Goal: Transaction & Acquisition: Purchase product/service

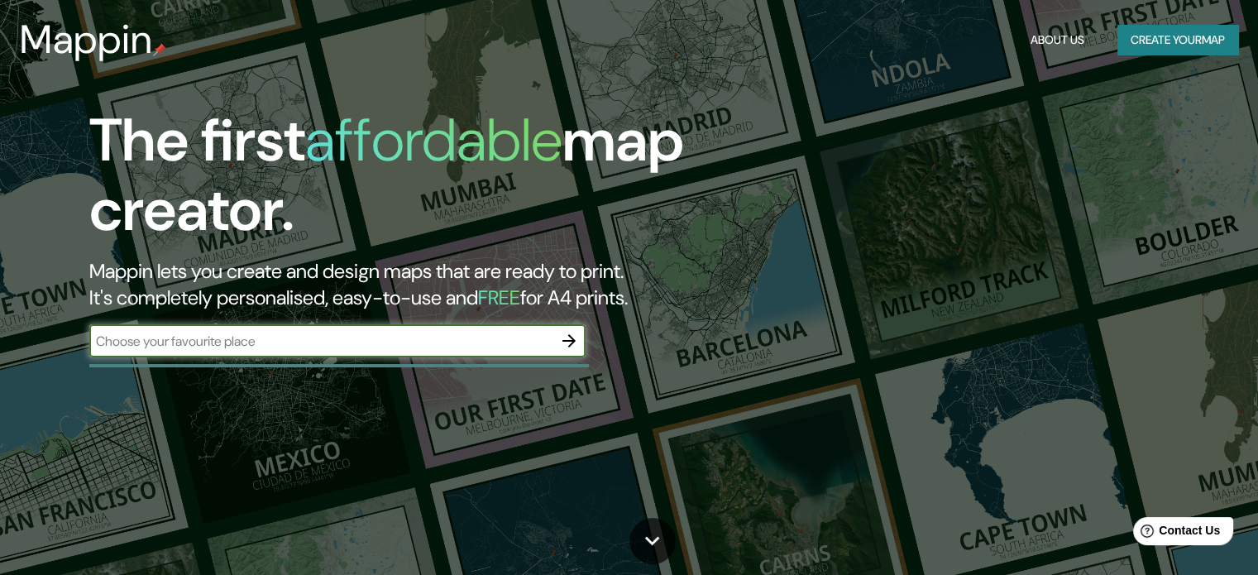
click at [498, 347] on input "text" at bounding box center [320, 341] width 463 height 19
type input "[GEOGRAPHIC_DATA]"
click at [576, 347] on icon "button" at bounding box center [569, 341] width 20 height 20
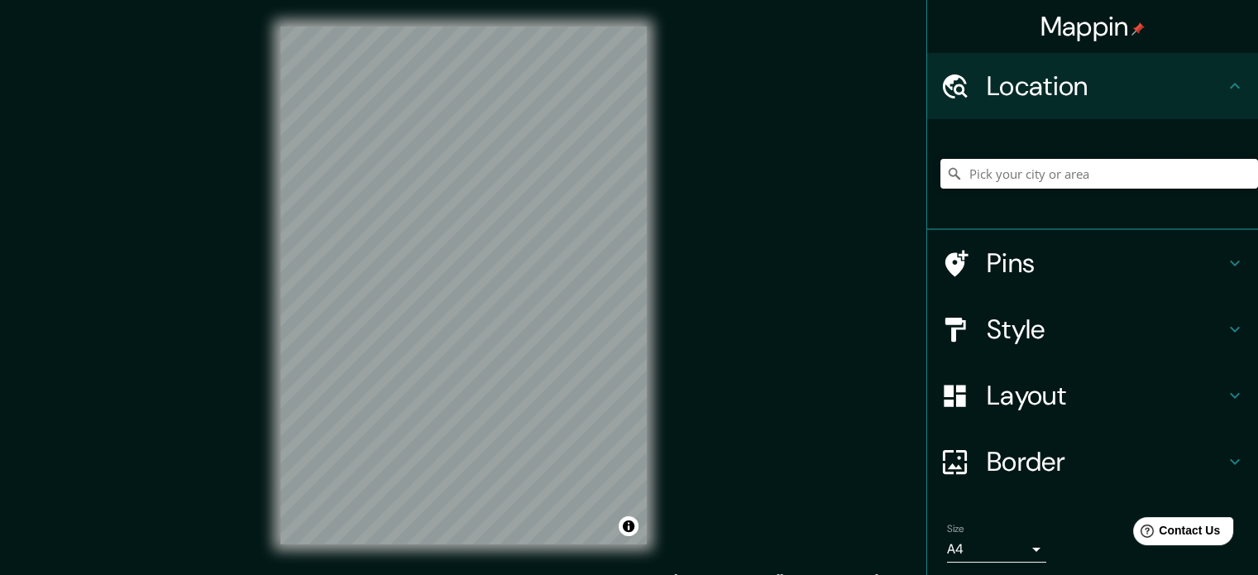
click at [985, 181] on input "Pick your city or area" at bounding box center [1099, 174] width 318 height 30
click at [1083, 171] on input "Pick your city or area" at bounding box center [1099, 174] width 318 height 30
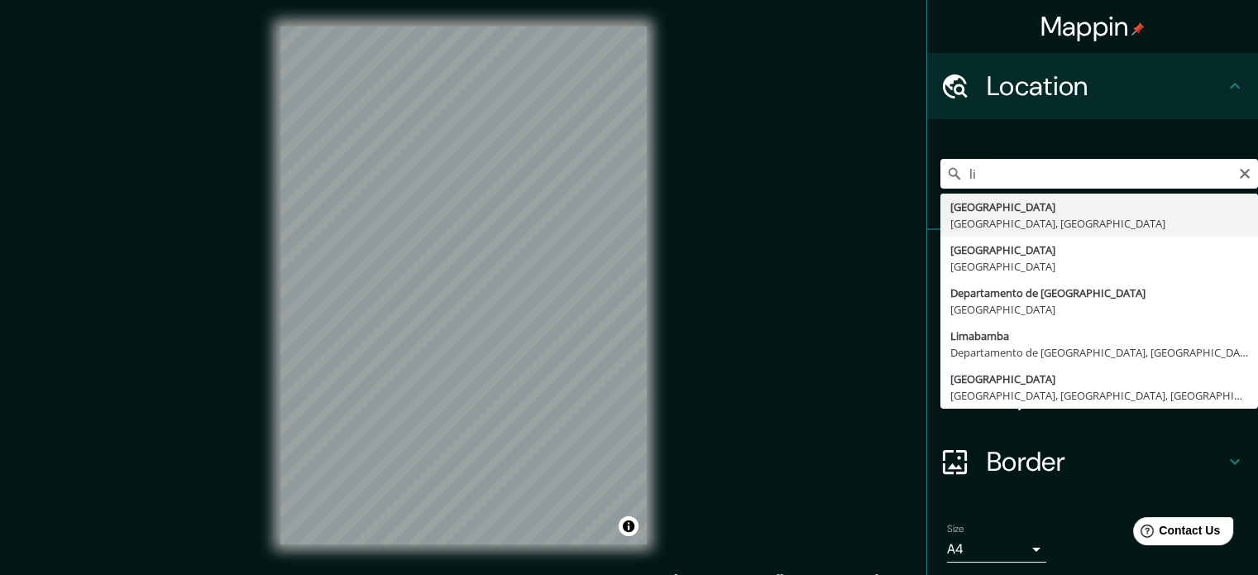
type input "l"
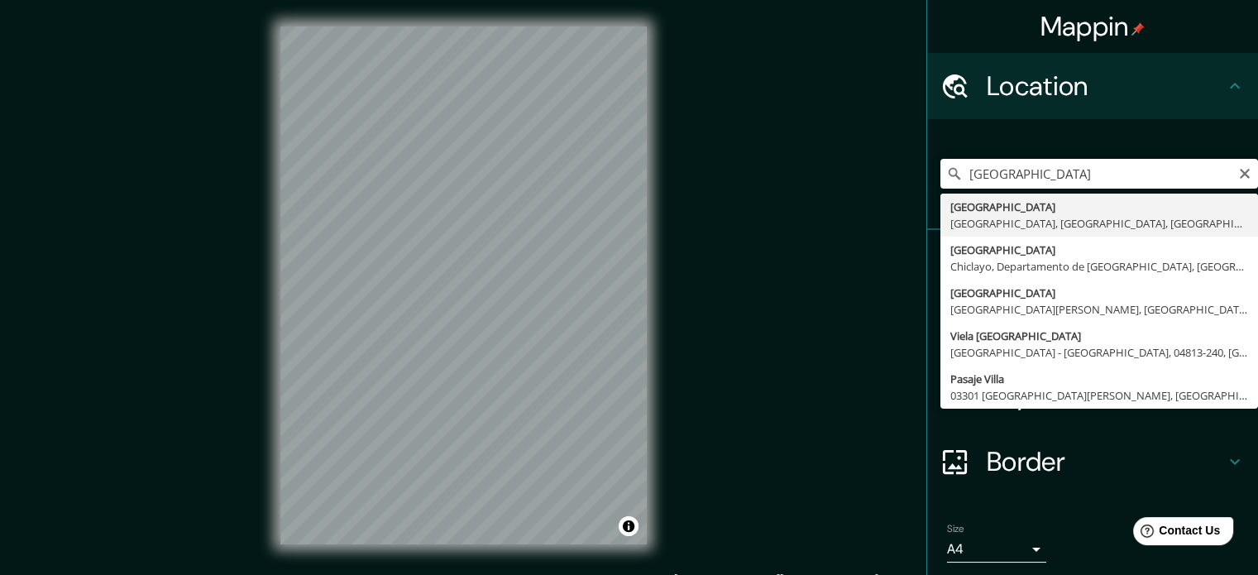
type input "[GEOGRAPHIC_DATA], [GEOGRAPHIC_DATA], [GEOGRAPHIC_DATA], [GEOGRAPHIC_DATA]"
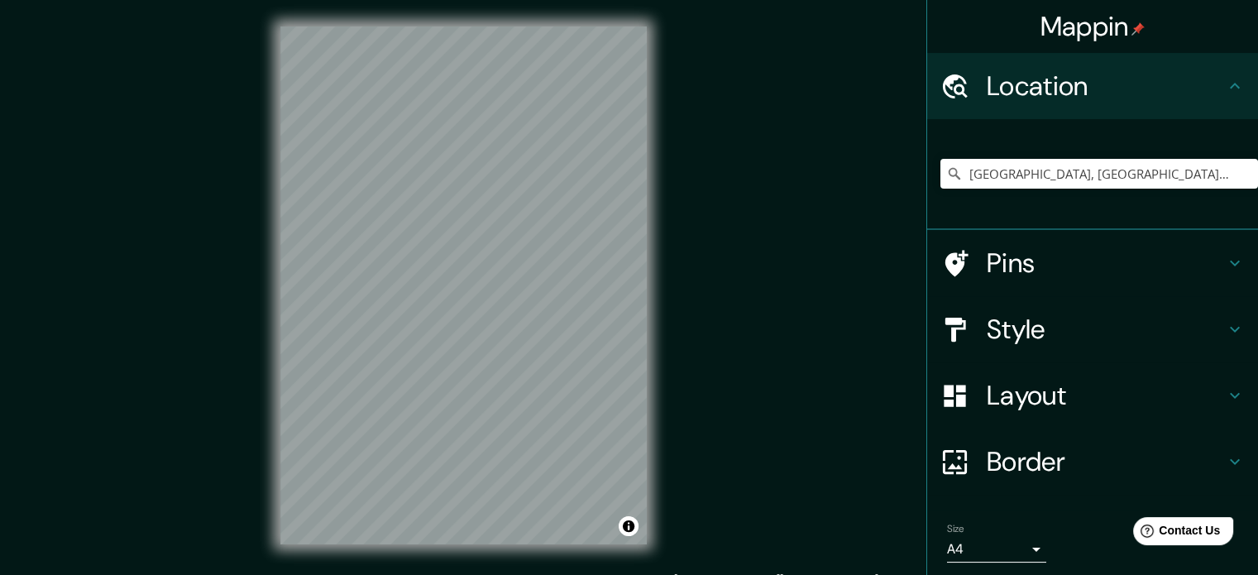
click at [987, 269] on h4 "Pins" at bounding box center [1106, 262] width 238 height 33
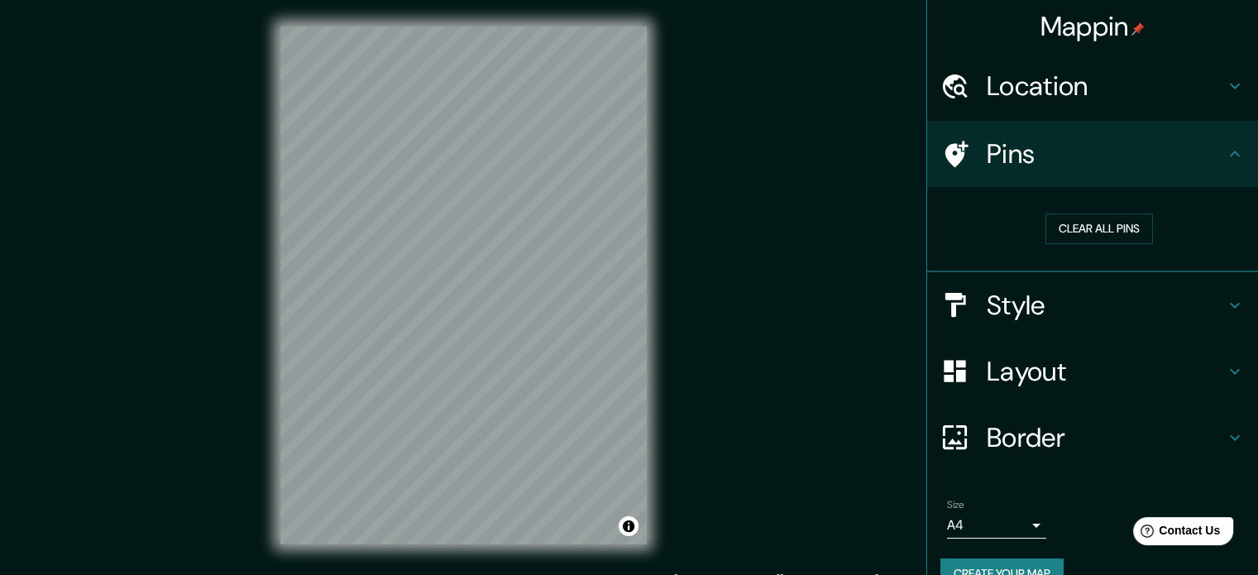
click at [961, 290] on div at bounding box center [963, 304] width 46 height 29
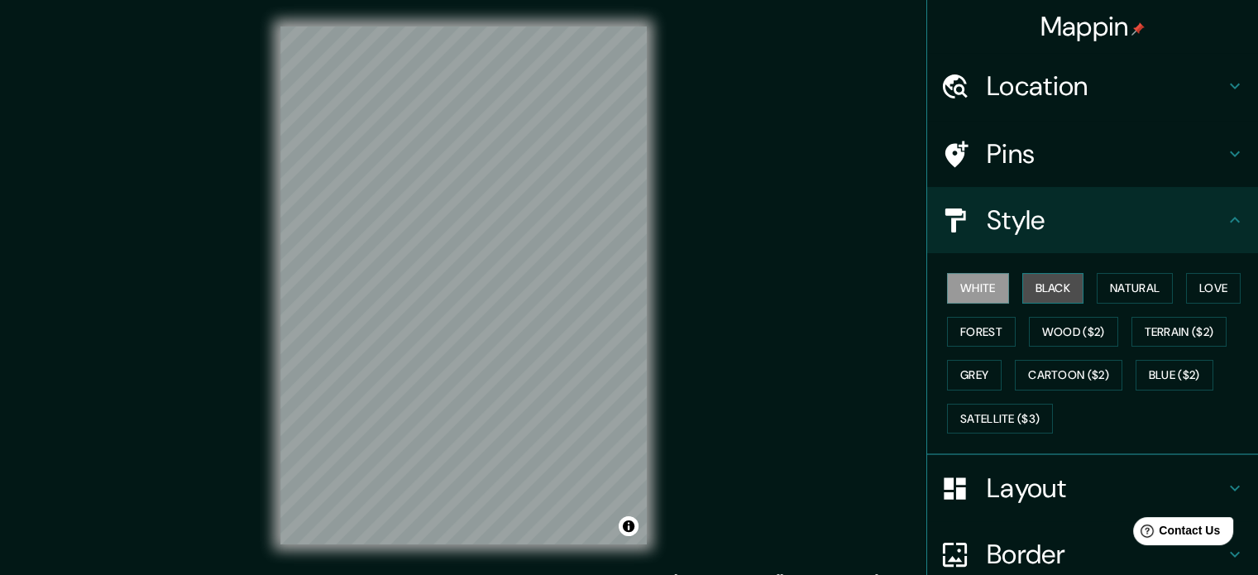
click at [1044, 286] on button "Black" at bounding box center [1053, 288] width 62 height 31
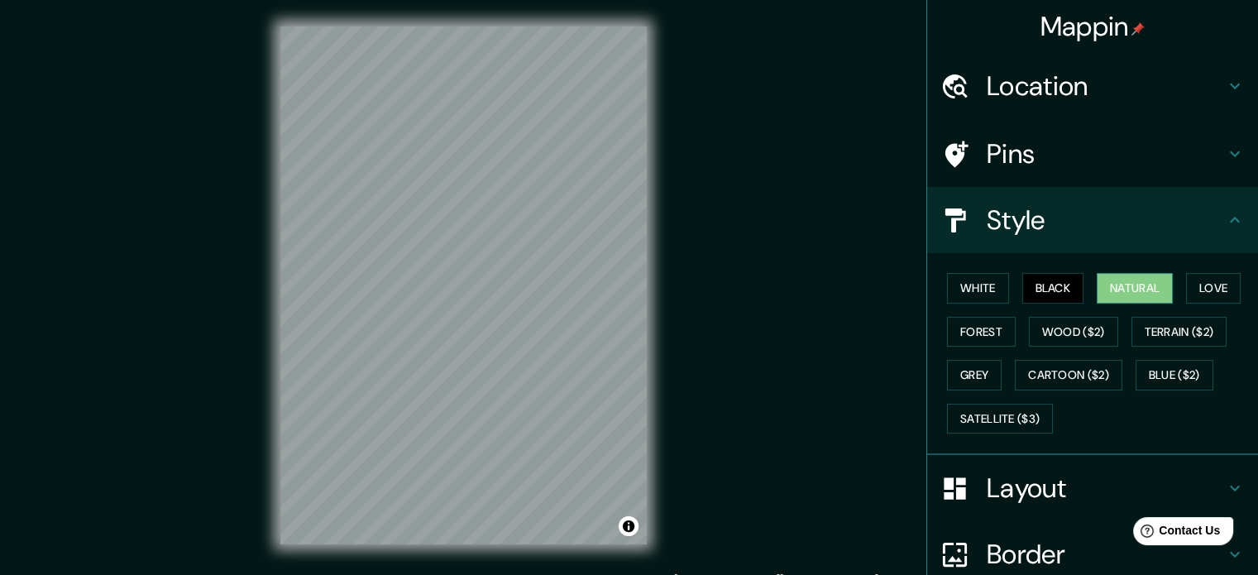
click at [1111, 289] on button "Natural" at bounding box center [1135, 288] width 76 height 31
click at [1200, 283] on button "Love" at bounding box center [1213, 288] width 55 height 31
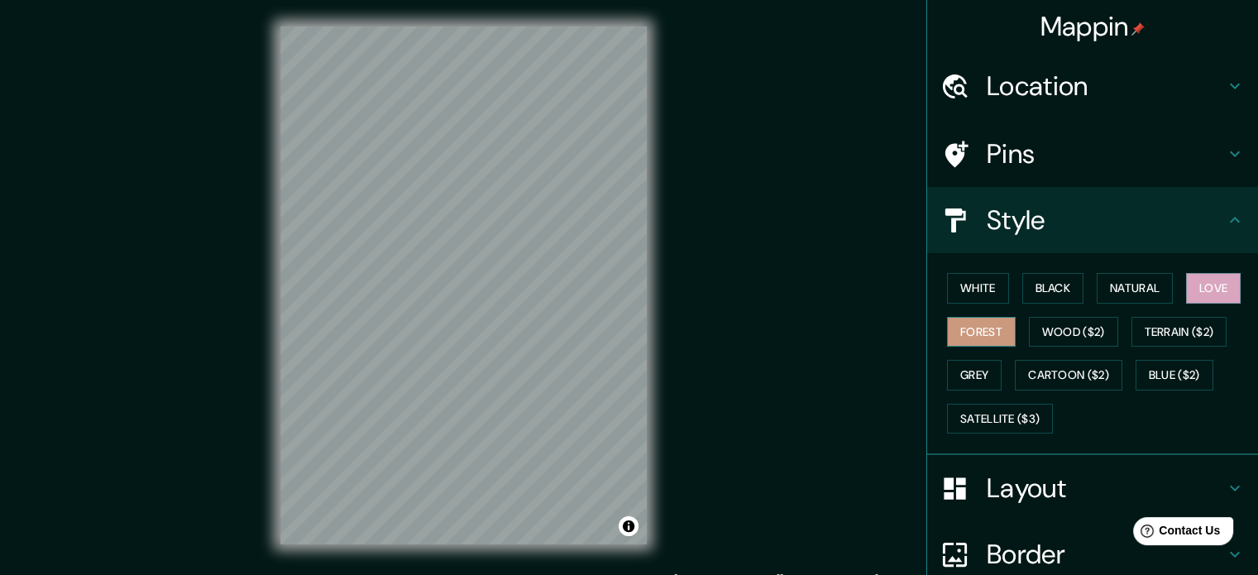
click at [952, 327] on button "Forest" at bounding box center [981, 332] width 69 height 31
click at [1040, 328] on button "Wood ($2)" at bounding box center [1073, 332] width 89 height 31
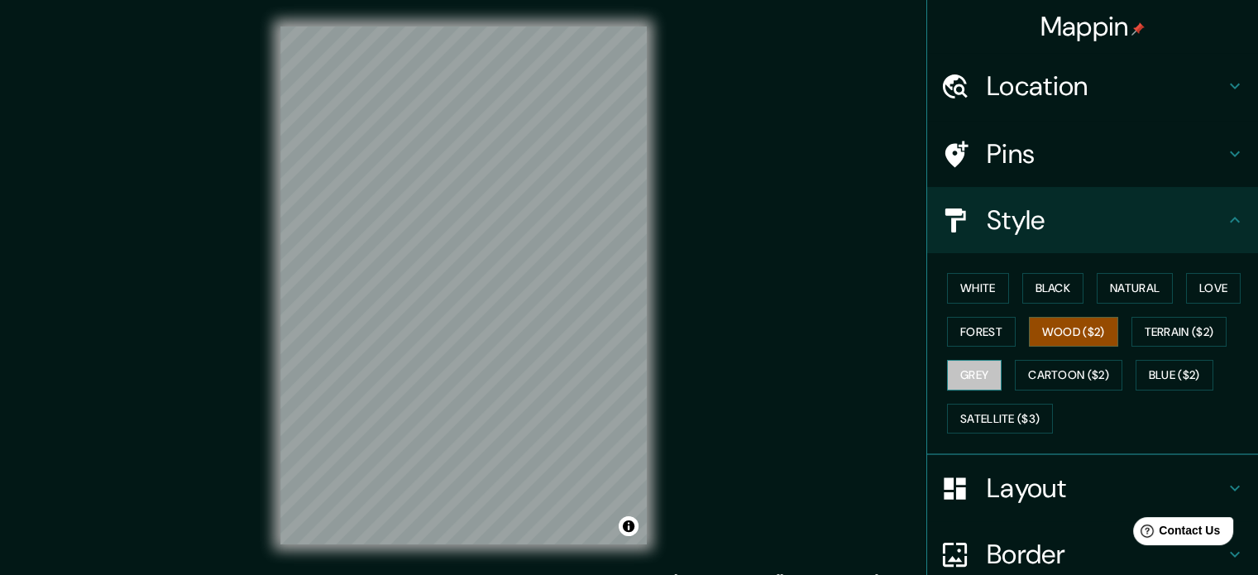
click at [956, 380] on button "Grey" at bounding box center [974, 375] width 55 height 31
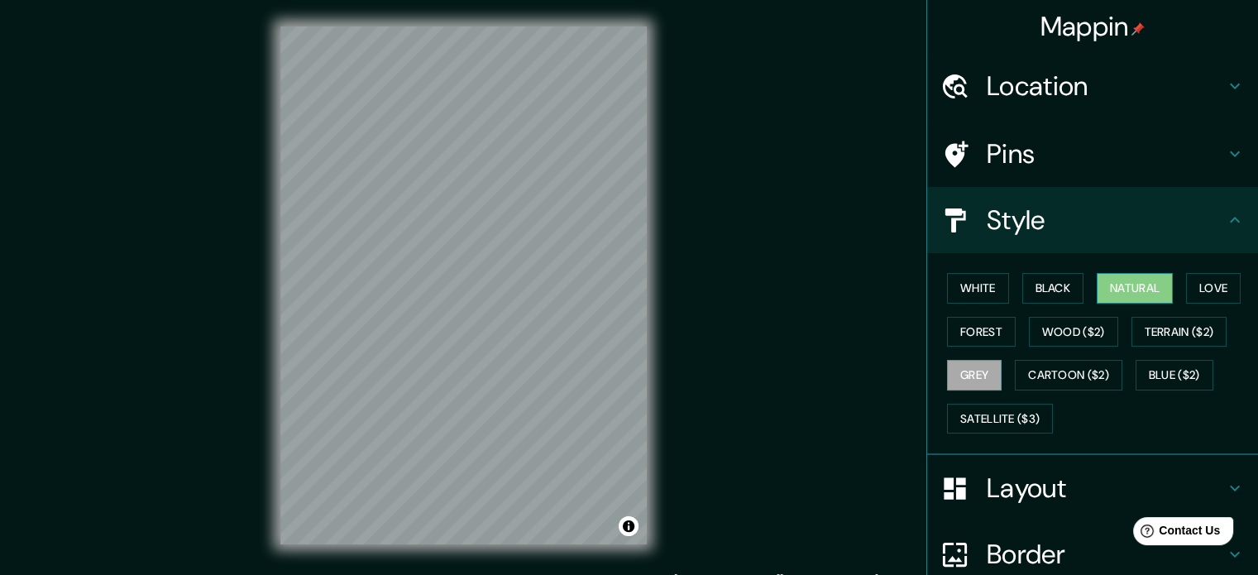
click at [1141, 290] on button "Natural" at bounding box center [1135, 288] width 76 height 31
click at [989, 484] on h4 "Layout" at bounding box center [1106, 487] width 238 height 33
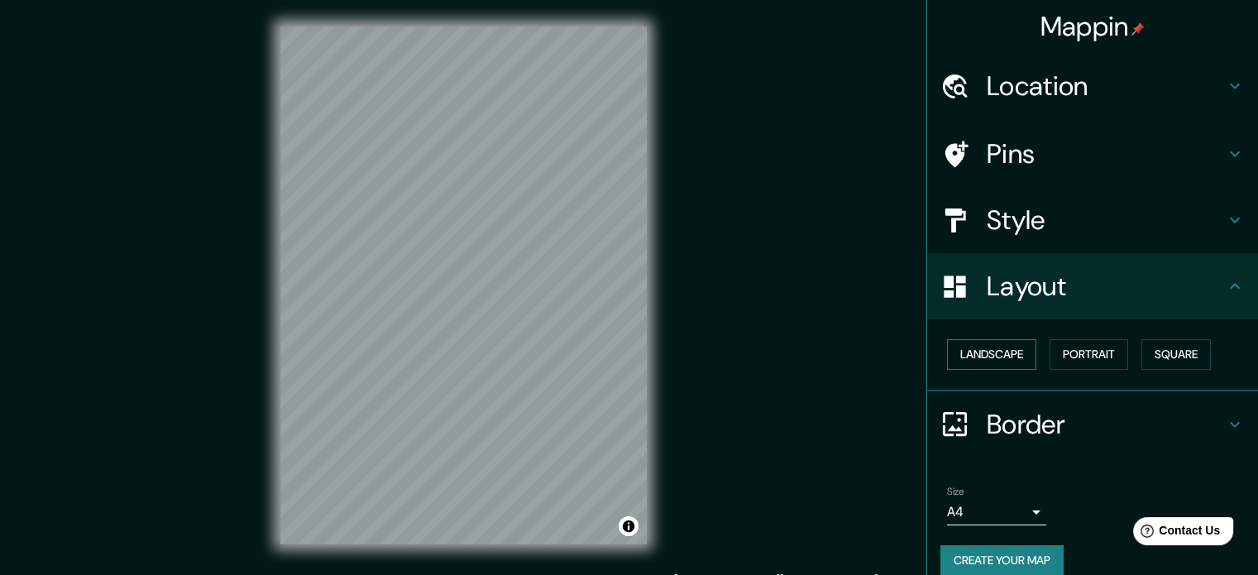
click at [992, 352] on button "Landscape" at bounding box center [991, 354] width 89 height 31
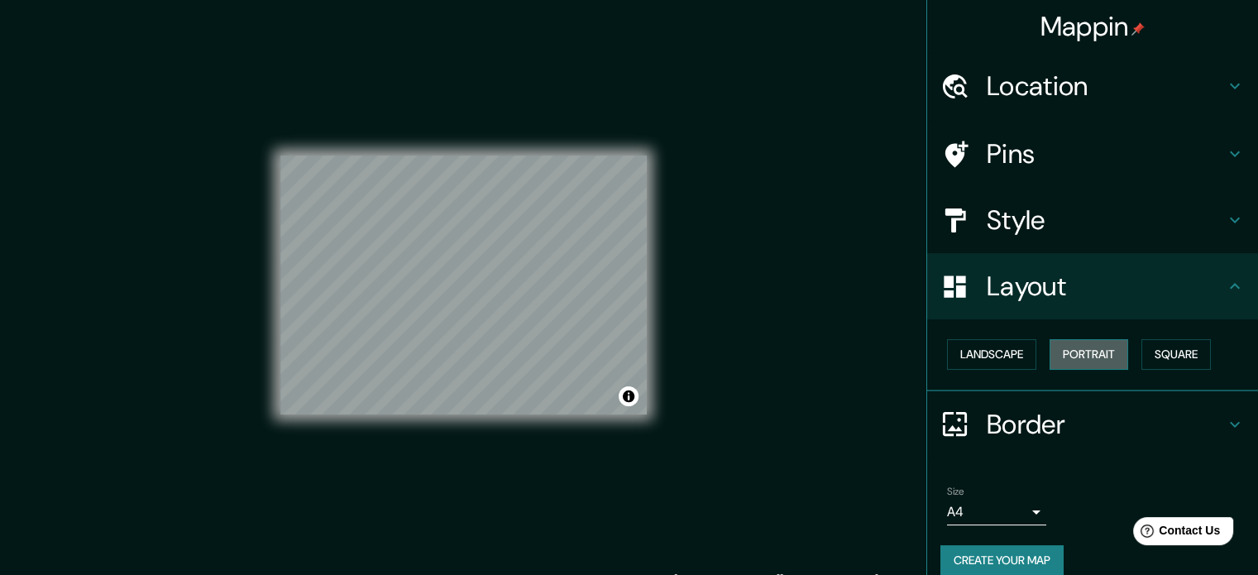
click at [1076, 363] on button "Portrait" at bounding box center [1089, 354] width 79 height 31
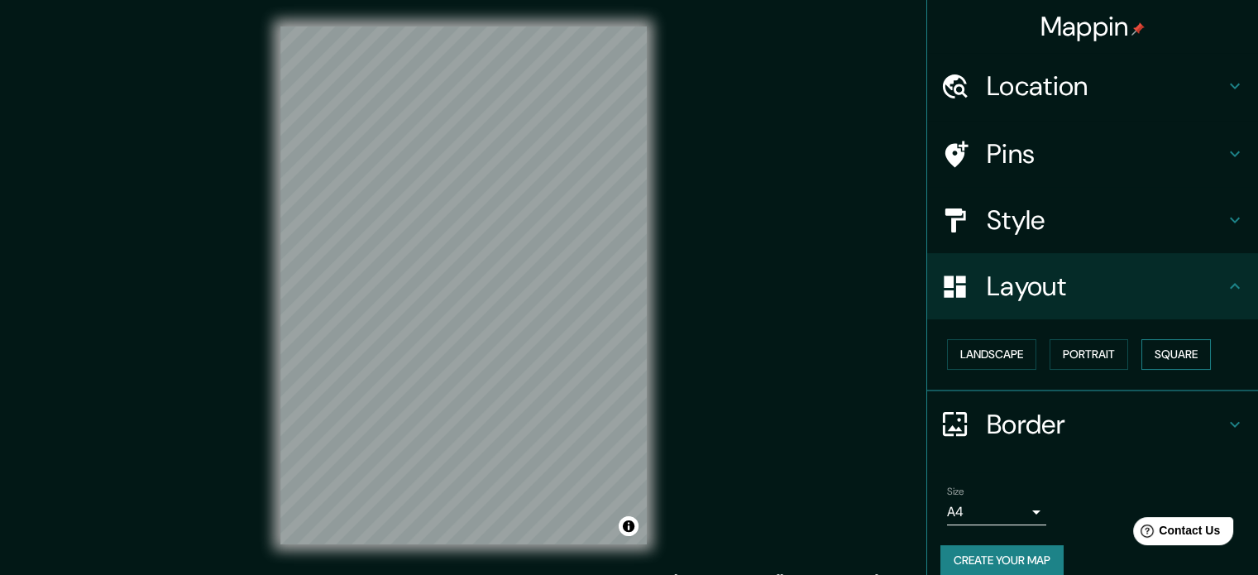
click at [1164, 363] on button "Square" at bounding box center [1175, 354] width 69 height 31
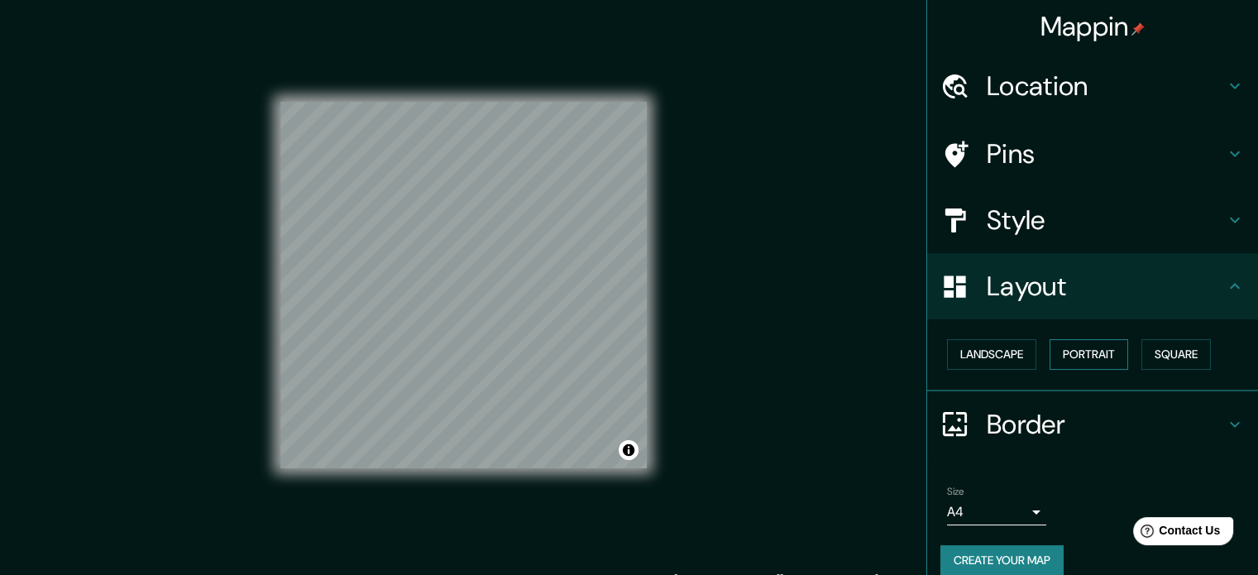
click at [1083, 360] on button "Portrait" at bounding box center [1089, 354] width 79 height 31
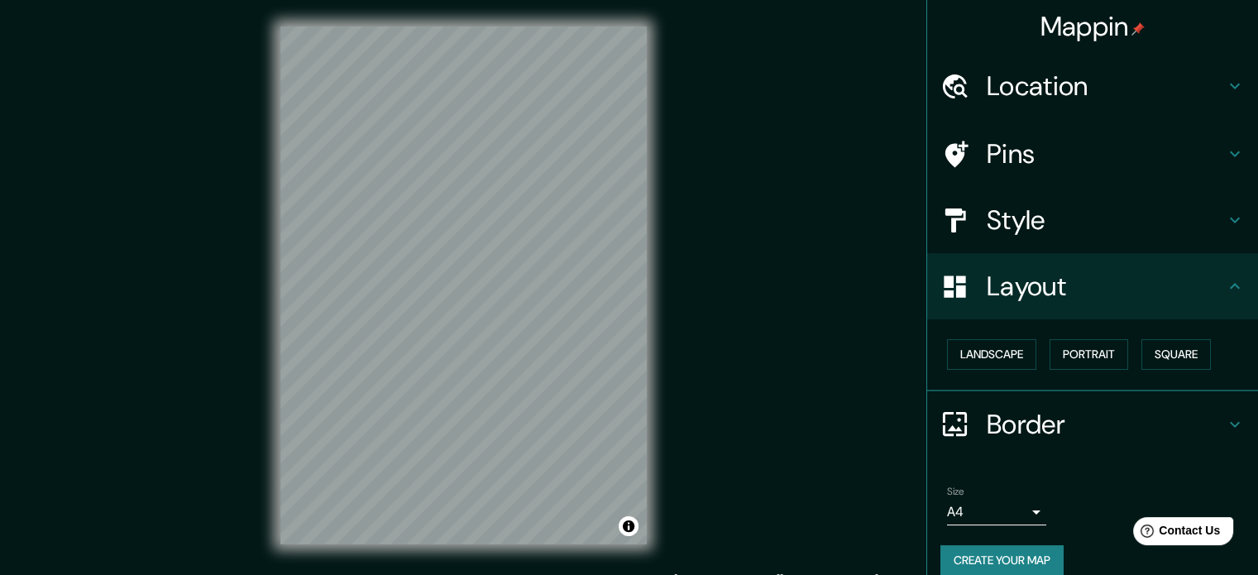
click at [1002, 505] on body "Mappin Location [GEOGRAPHIC_DATA], [GEOGRAPHIC_DATA], [GEOGRAPHIC_DATA], [GEOGR…" at bounding box center [629, 287] width 1258 height 575
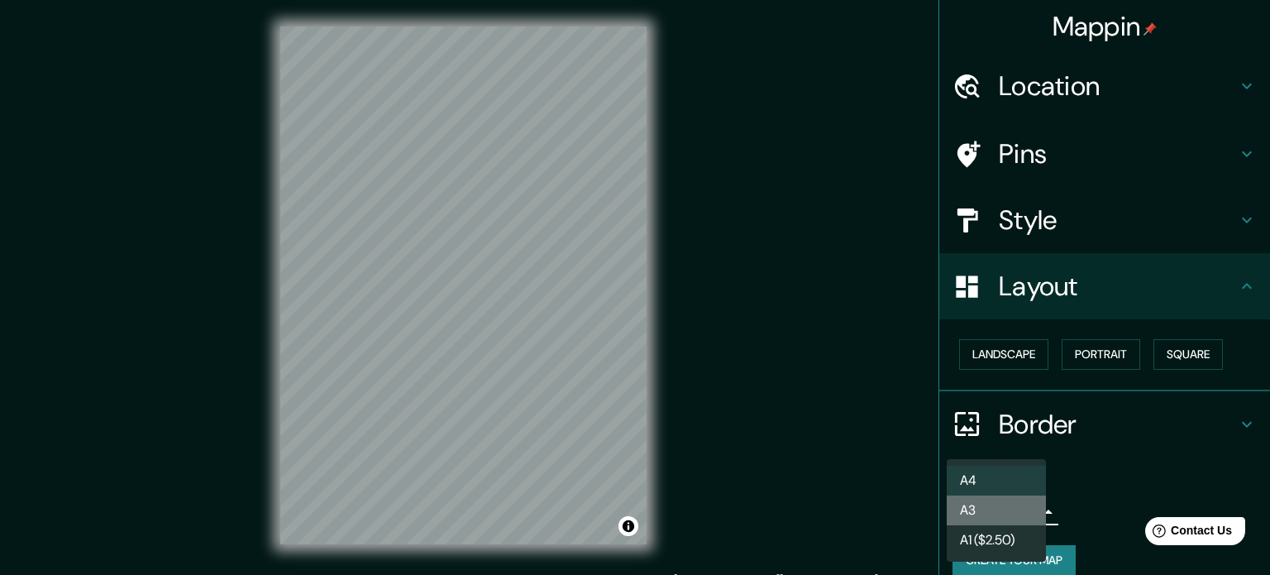
click at [1014, 508] on li "A3" at bounding box center [996, 510] width 99 height 30
type input "a4"
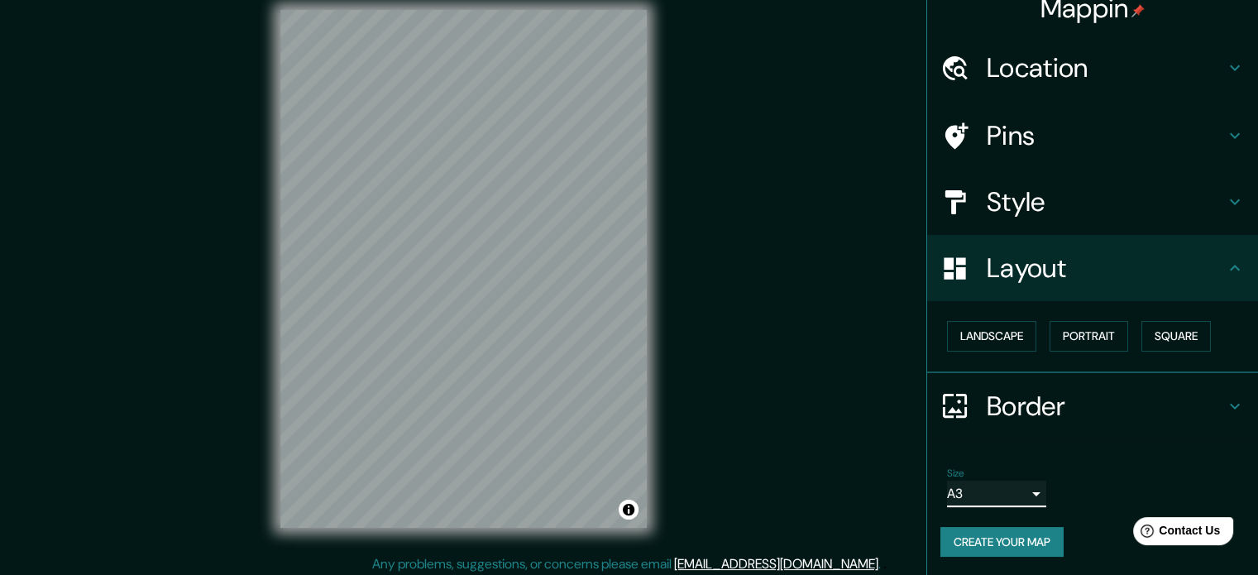
scroll to position [22, 0]
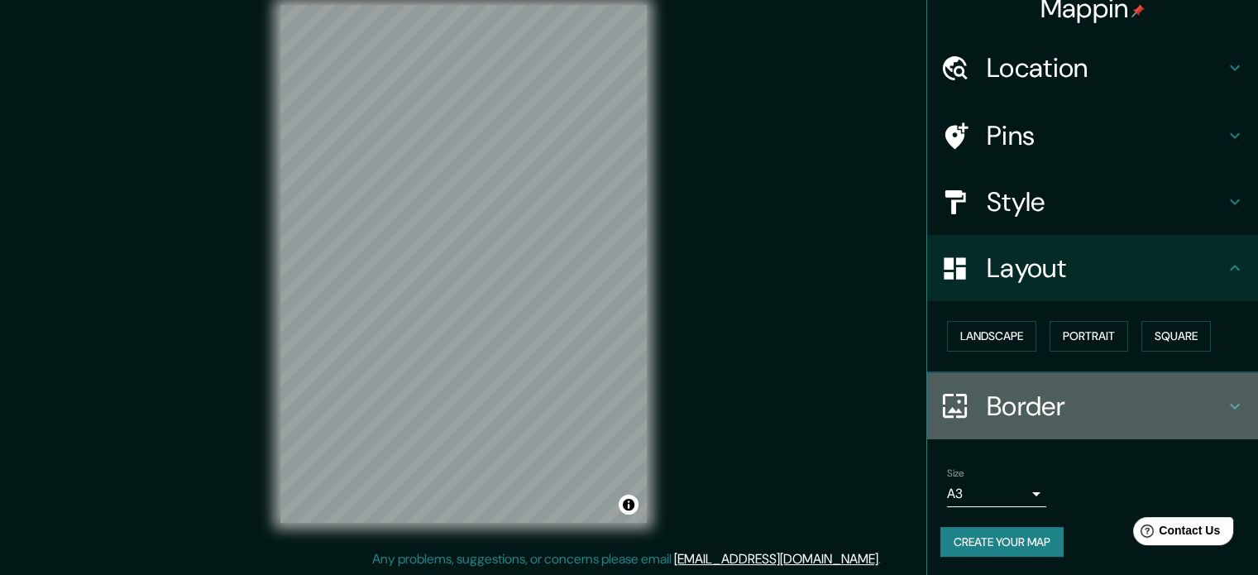
click at [1225, 400] on icon at bounding box center [1235, 406] width 20 height 20
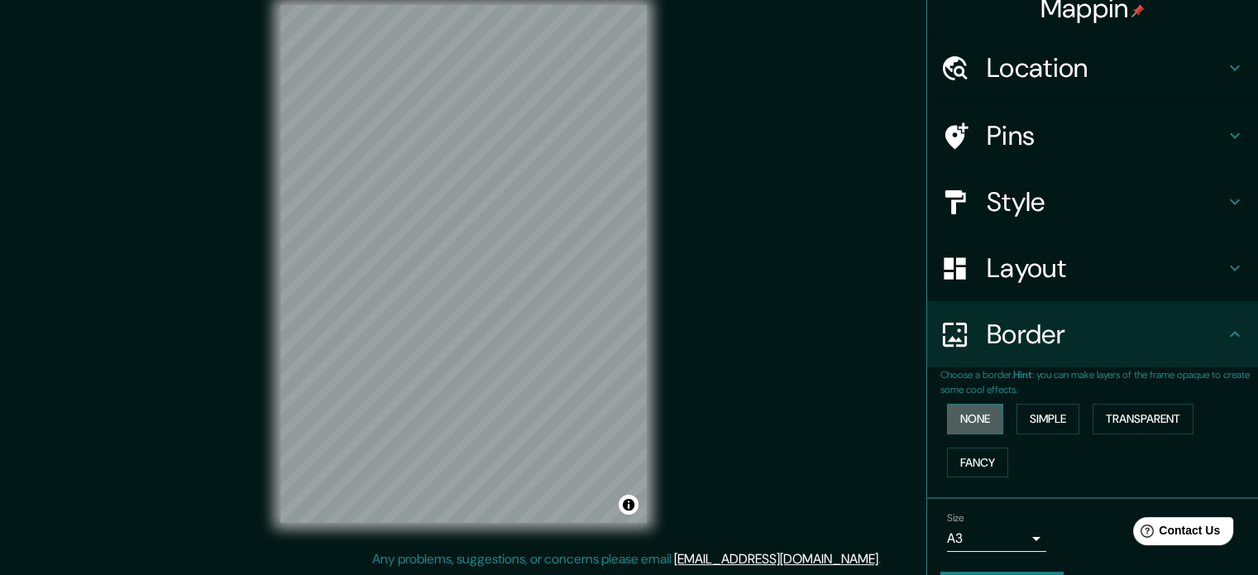
click at [968, 419] on button "None" at bounding box center [975, 419] width 56 height 31
click at [1026, 420] on button "Simple" at bounding box center [1047, 419] width 63 height 31
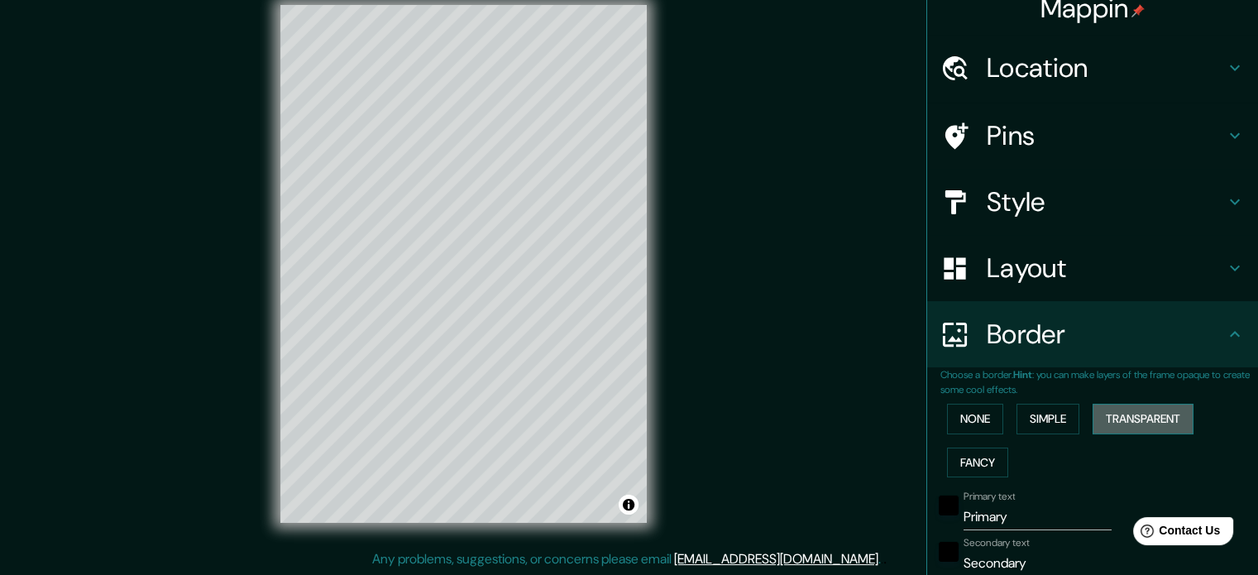
click at [1102, 425] on button "Transparent" at bounding box center [1143, 419] width 101 height 31
click at [977, 459] on button "Fancy" at bounding box center [977, 462] width 61 height 31
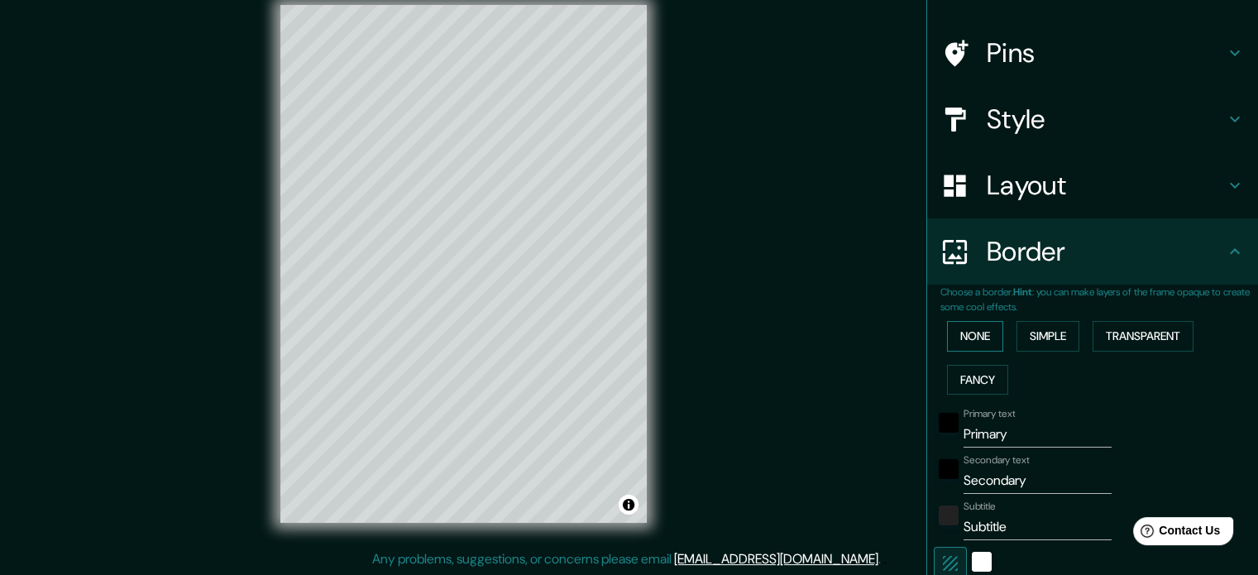
click at [961, 336] on button "None" at bounding box center [975, 336] width 56 height 31
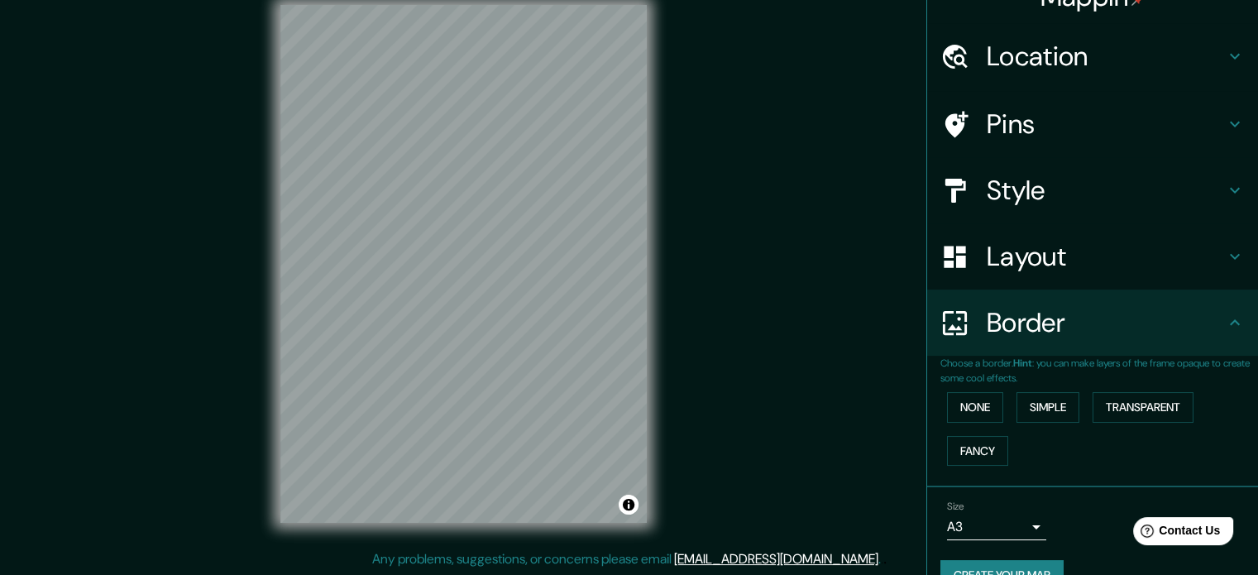
scroll to position [0, 0]
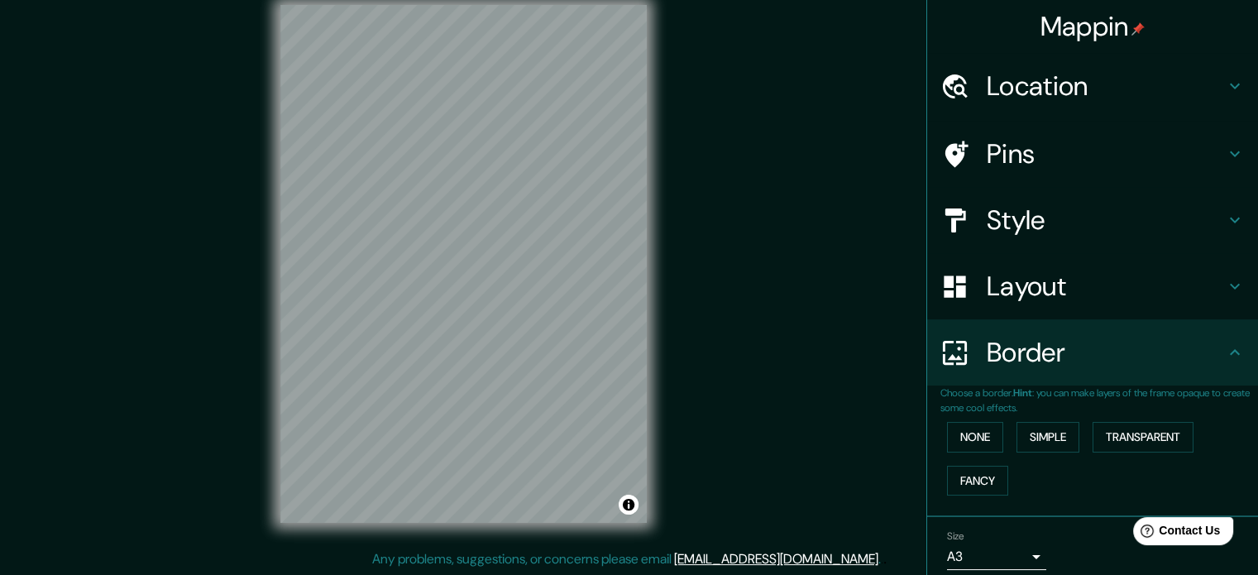
click at [1029, 218] on h4 "Style" at bounding box center [1106, 219] width 238 height 33
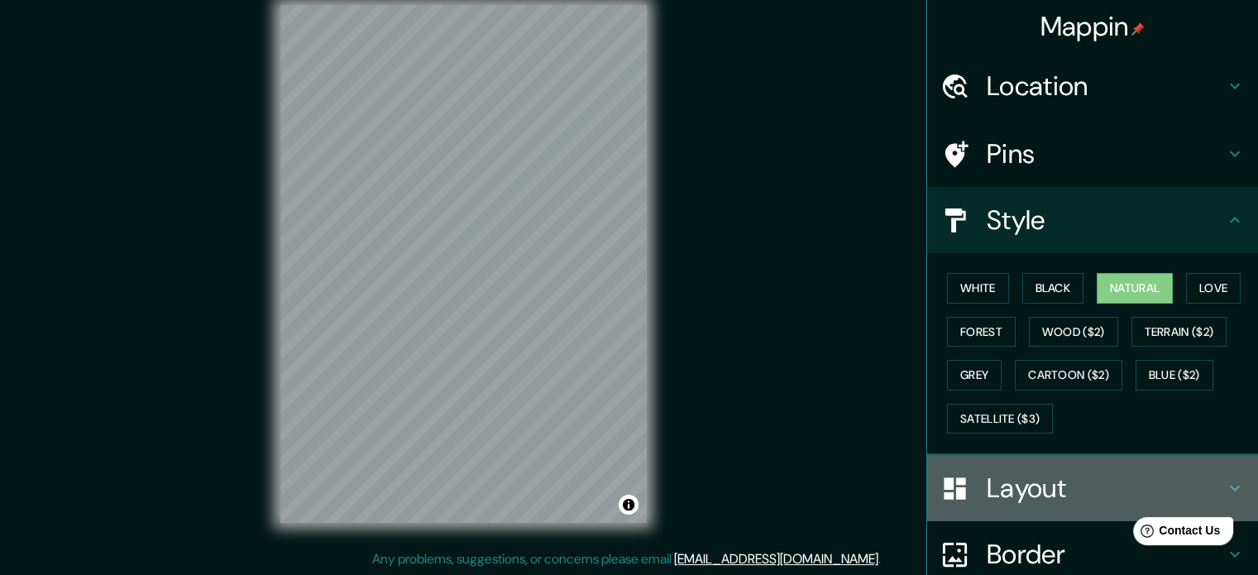
click at [1003, 482] on h4 "Layout" at bounding box center [1106, 487] width 238 height 33
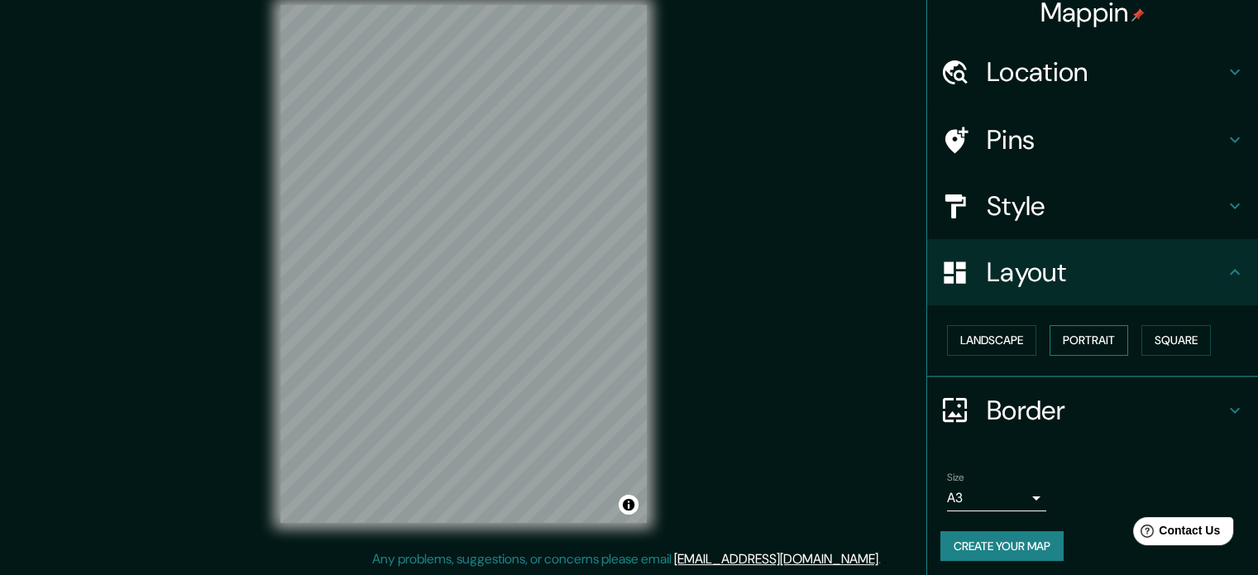
scroll to position [18, 0]
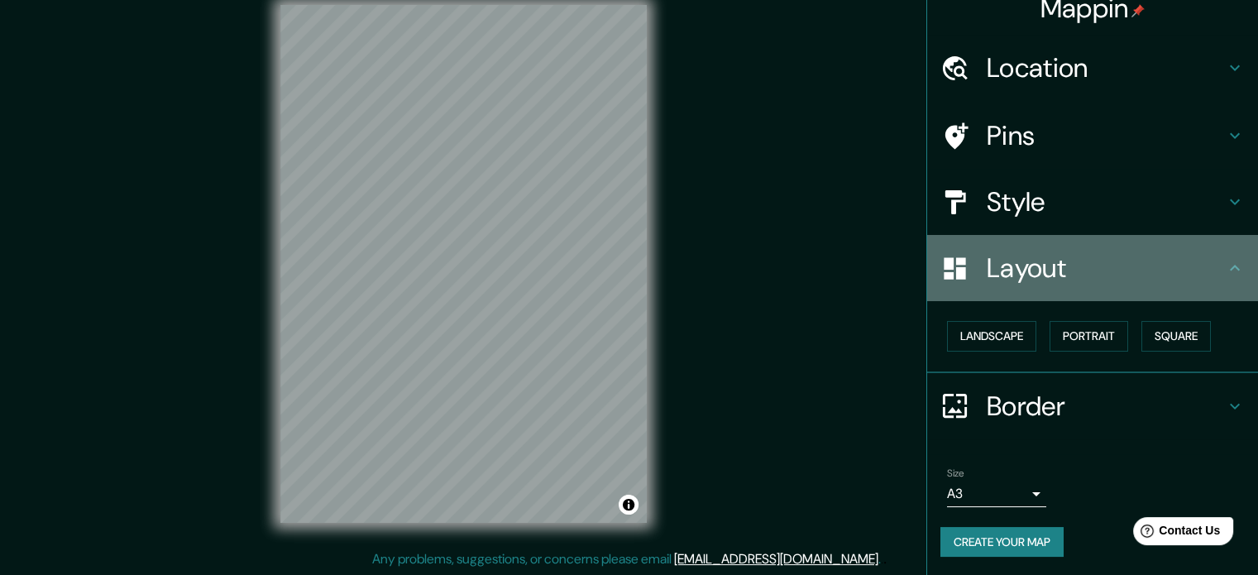
click at [1207, 261] on h4 "Layout" at bounding box center [1106, 267] width 238 height 33
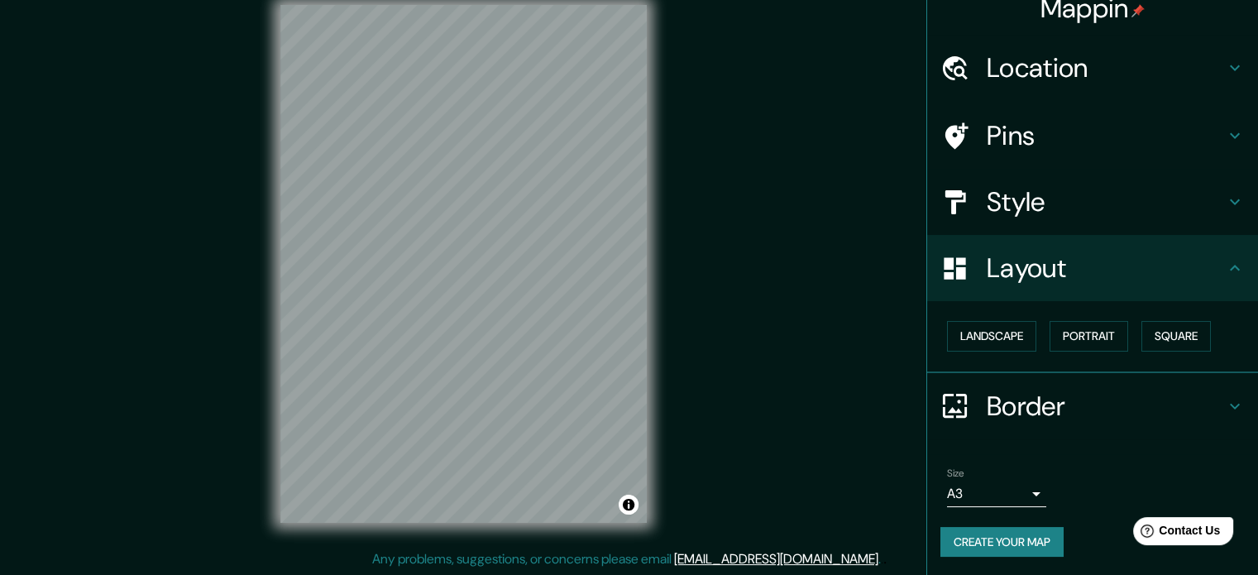
click at [1225, 399] on icon at bounding box center [1235, 406] width 20 height 20
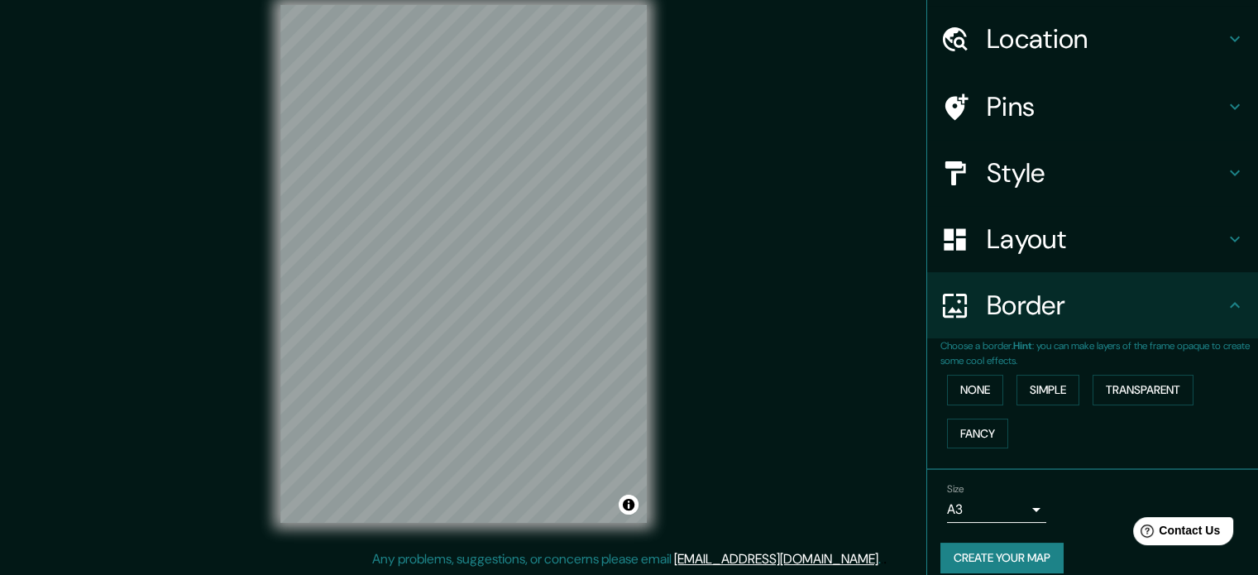
scroll to position [63, 0]
